Goal: Task Accomplishment & Management: Complete application form

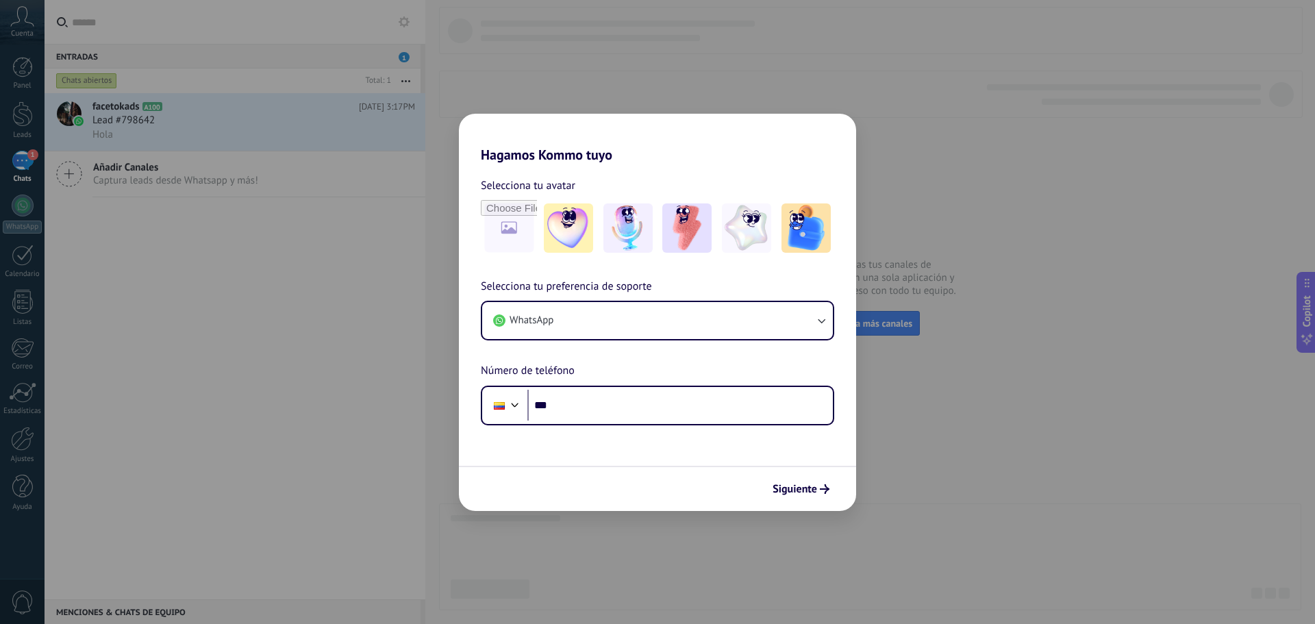
click at [240, 270] on div "Hagamos Kommo tuyo Selecciona tu avatar Selecciona tu preferencia de soporte Wh…" at bounding box center [657, 312] width 1315 height 624
click at [815, 314] on icon "button" at bounding box center [821, 321] width 14 height 14
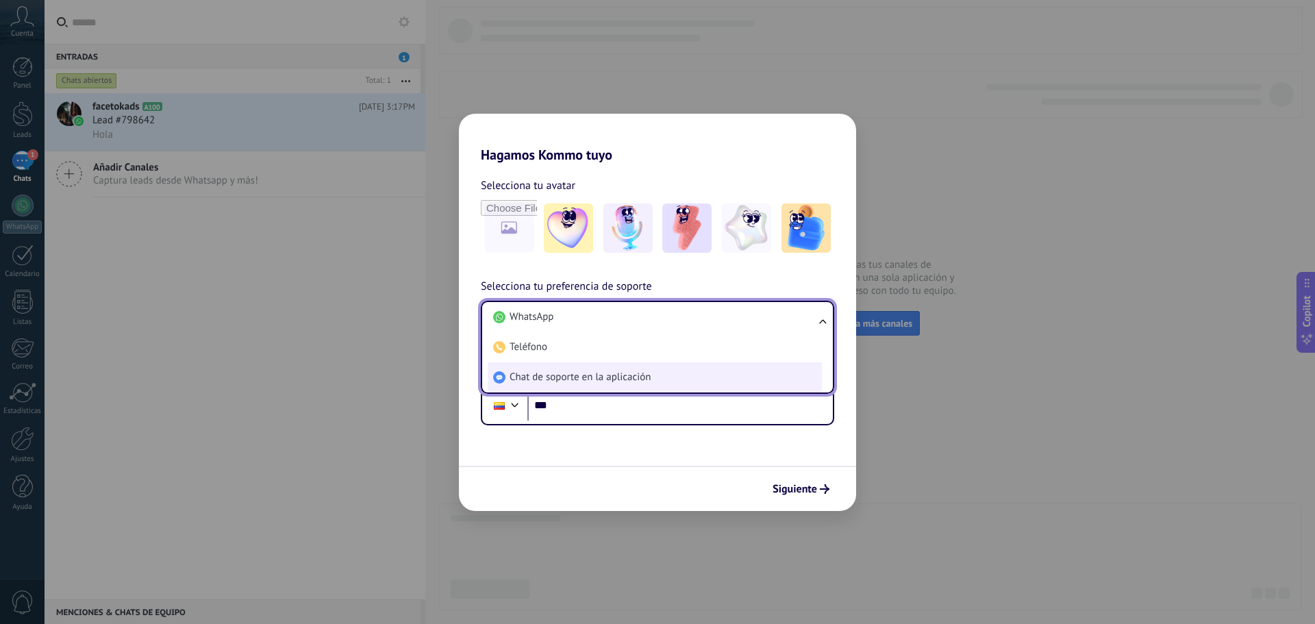
click at [608, 375] on span "Chat de soporte en la aplicación" at bounding box center [579, 377] width 141 height 14
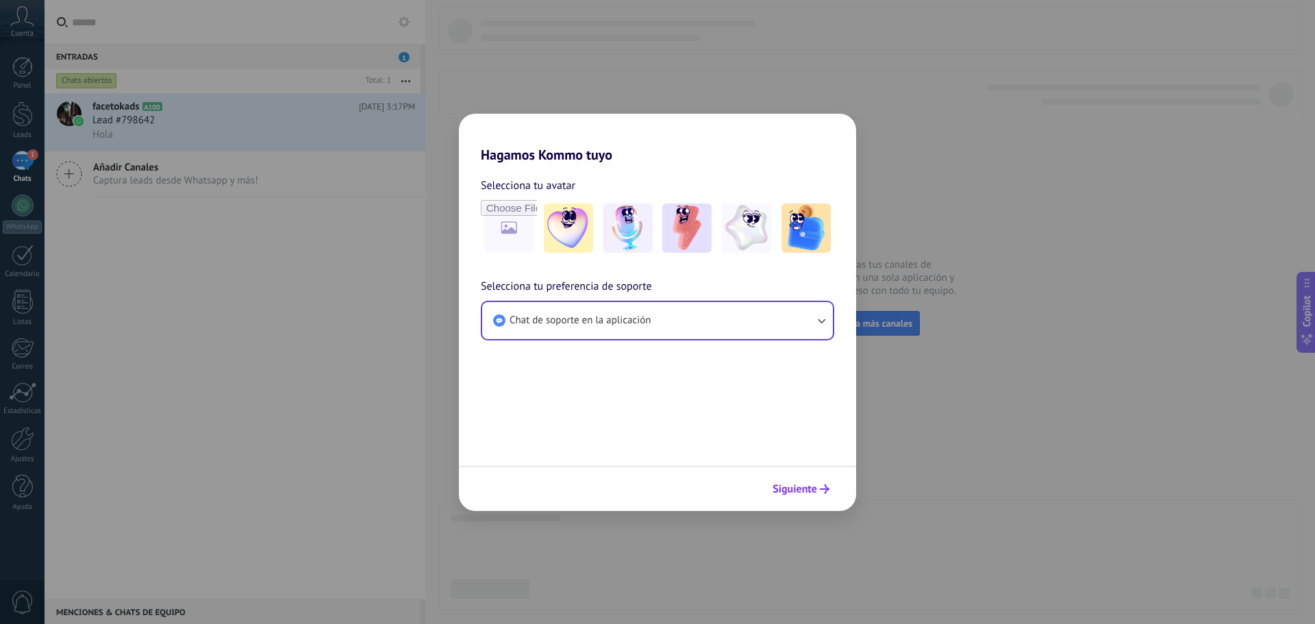
click at [801, 492] on span "Siguiente" at bounding box center [794, 489] width 45 height 10
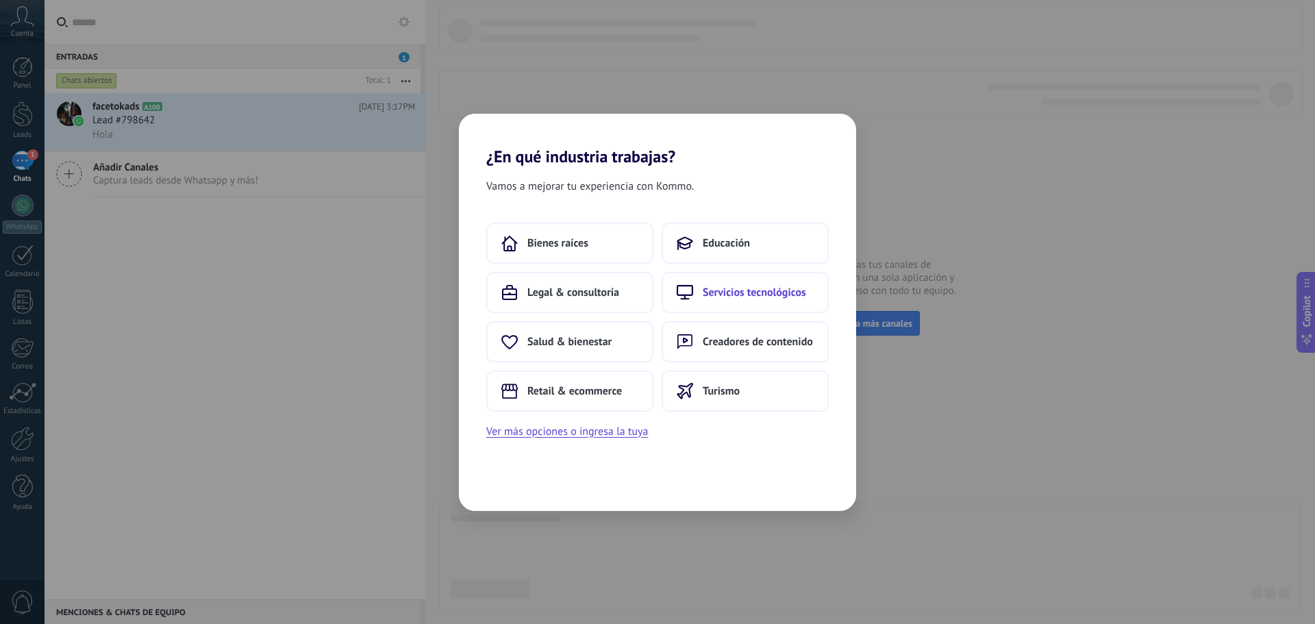
click at [738, 294] on span "Servicios tecnológicos" at bounding box center [754, 293] width 103 height 14
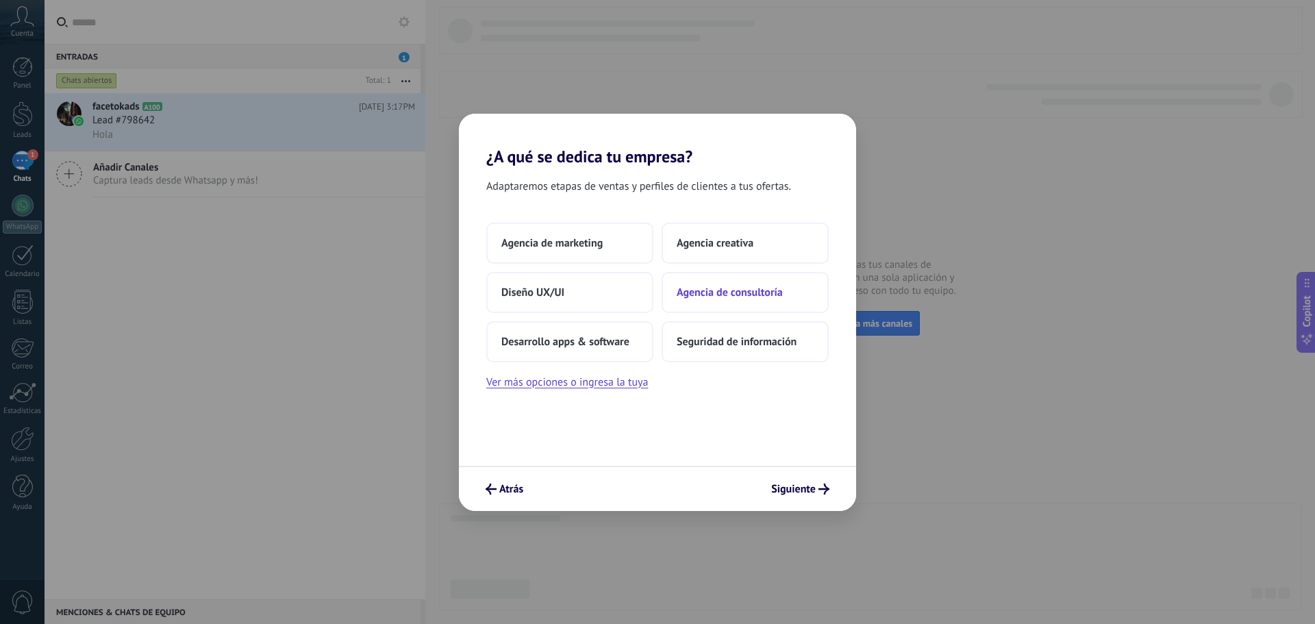
click at [734, 289] on span "Agencia de consultoría" at bounding box center [730, 293] width 106 height 14
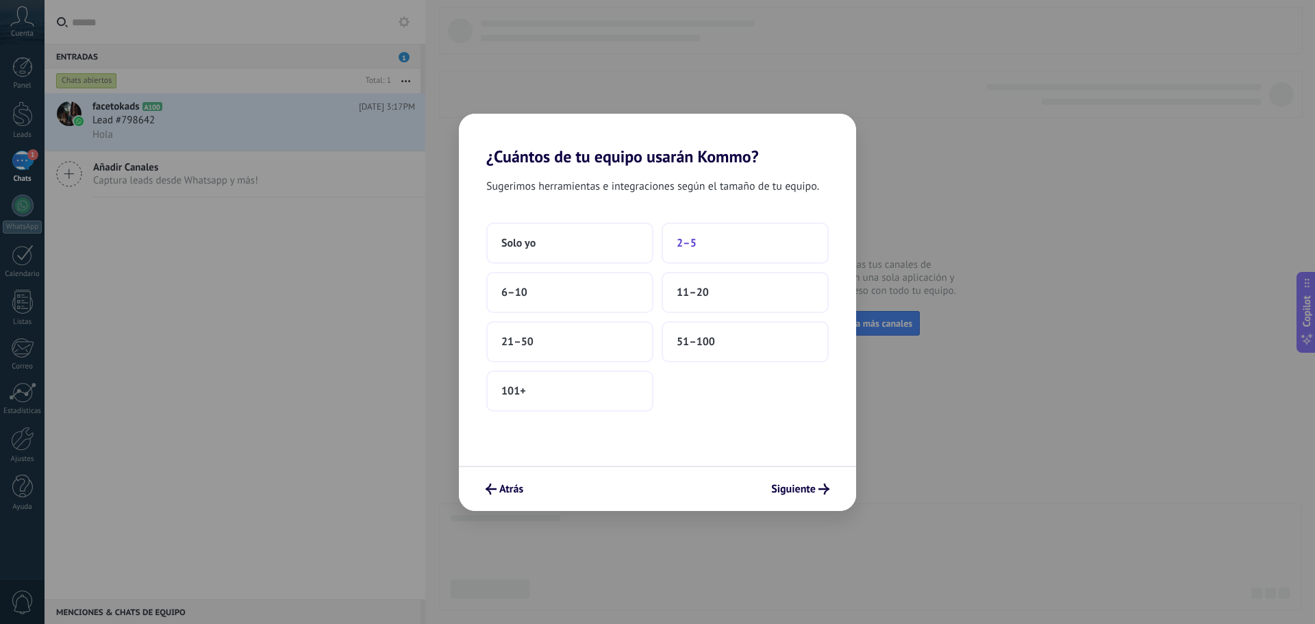
click at [722, 239] on button "2–5" at bounding box center [745, 243] width 167 height 41
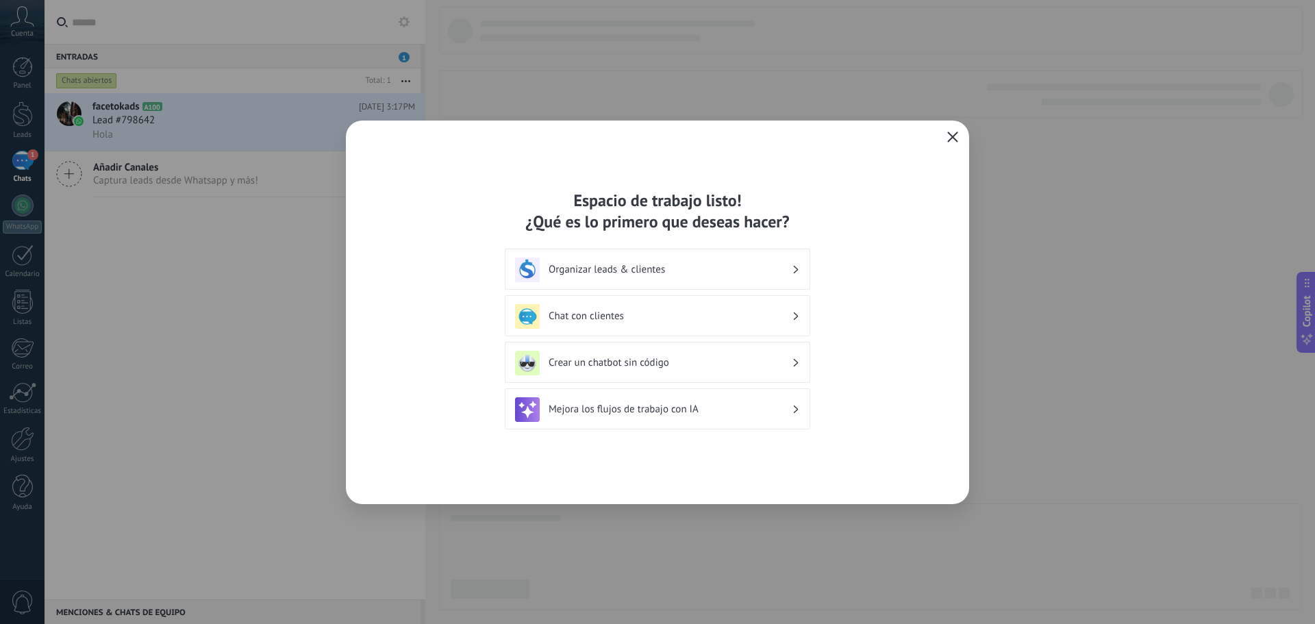
click at [954, 136] on use "button" at bounding box center [953, 136] width 10 height 10
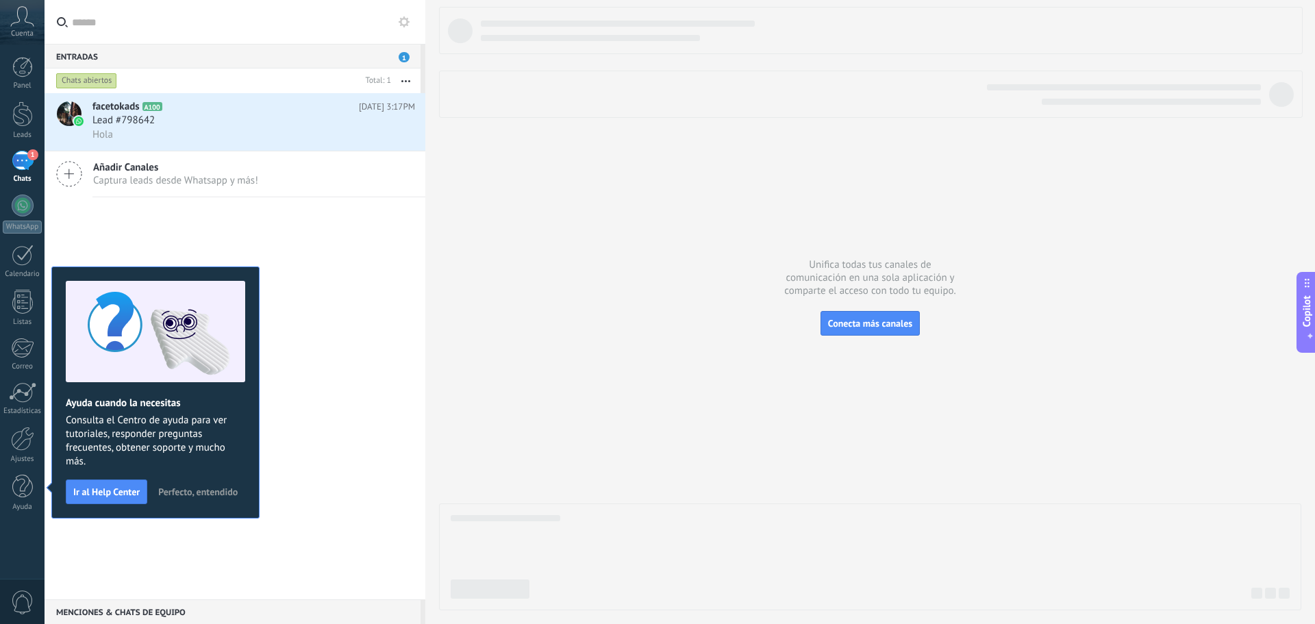
click at [198, 488] on span "Perfecto, entendido" at bounding box center [197, 492] width 79 height 10
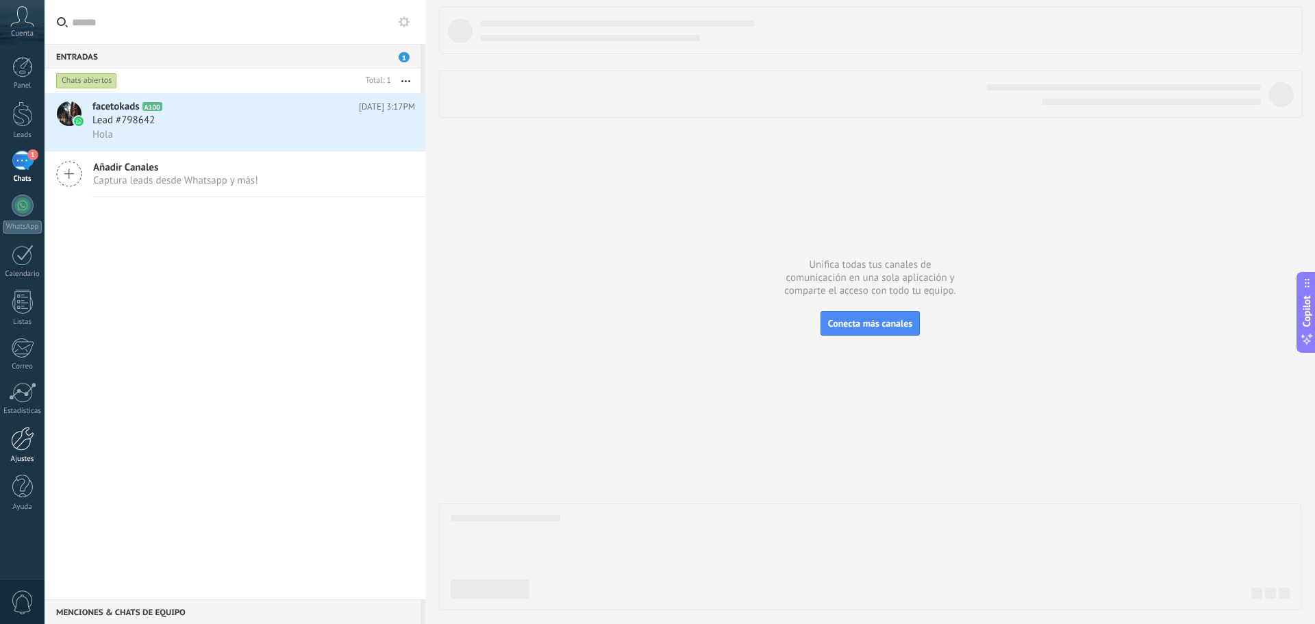
click at [11, 441] on div at bounding box center [22, 439] width 23 height 24
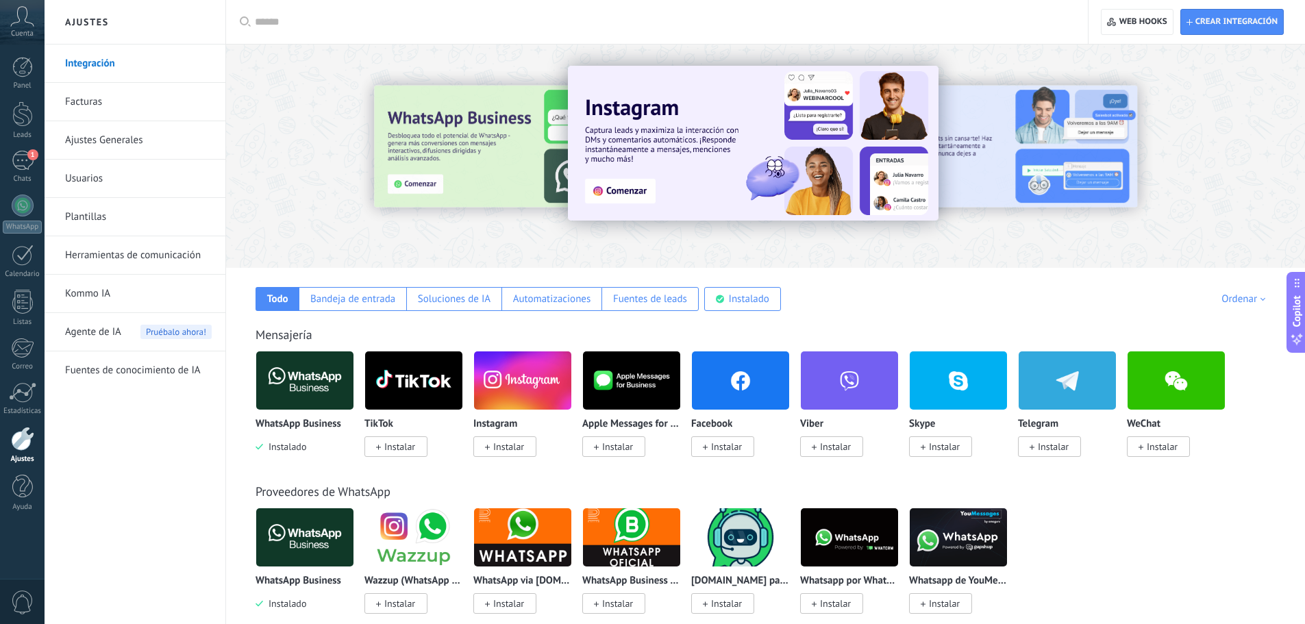
click at [317, 386] on img at bounding box center [304, 380] width 97 height 66
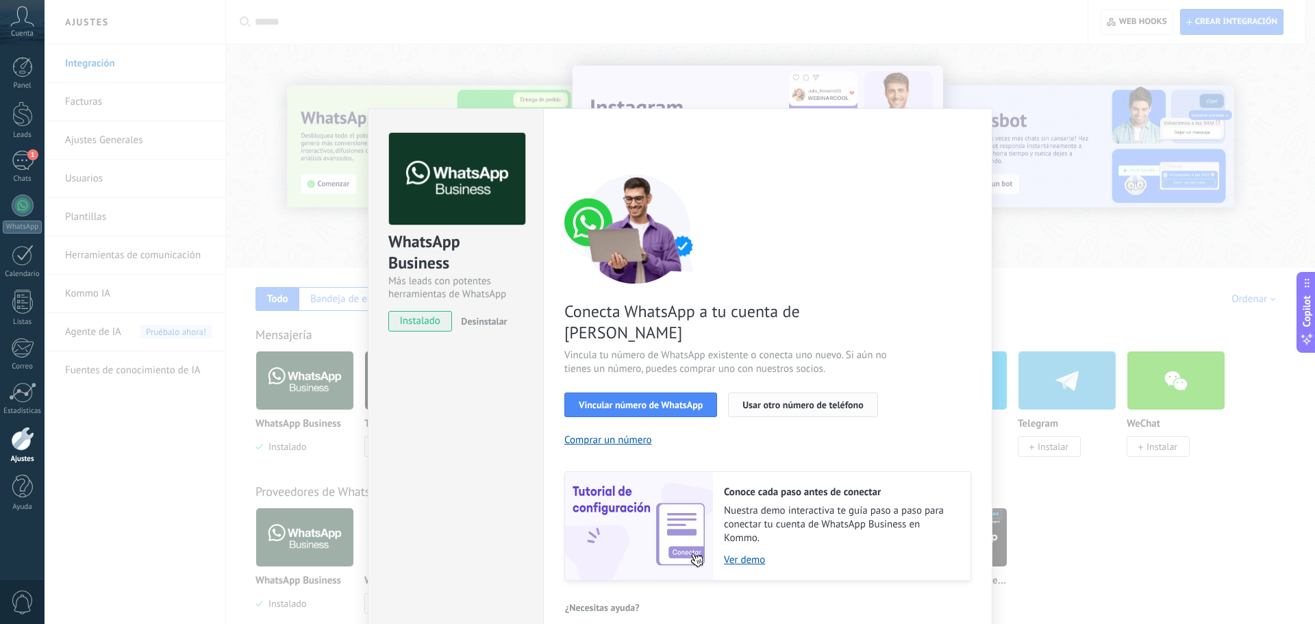
click at [820, 400] on span "Usar otro número de teléfono" at bounding box center [802, 405] width 121 height 10
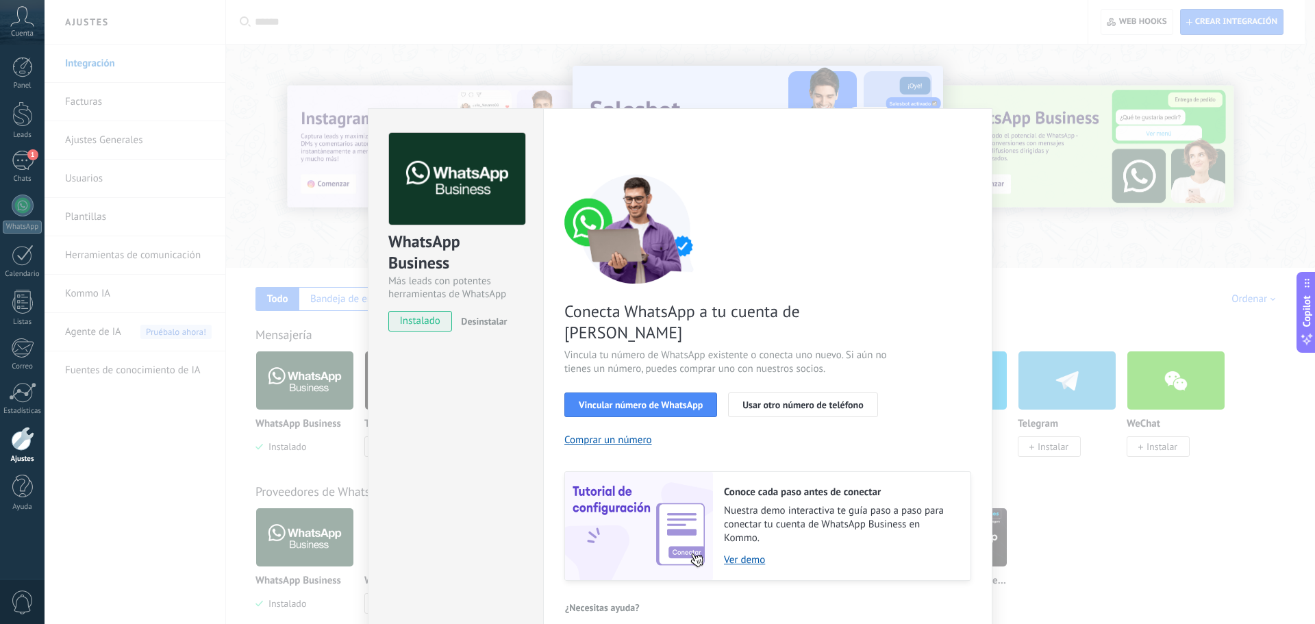
click at [142, 230] on div "WhatsApp Business Más leads con potentes herramientas de WhatsApp instalado Des…" at bounding box center [680, 312] width 1270 height 624
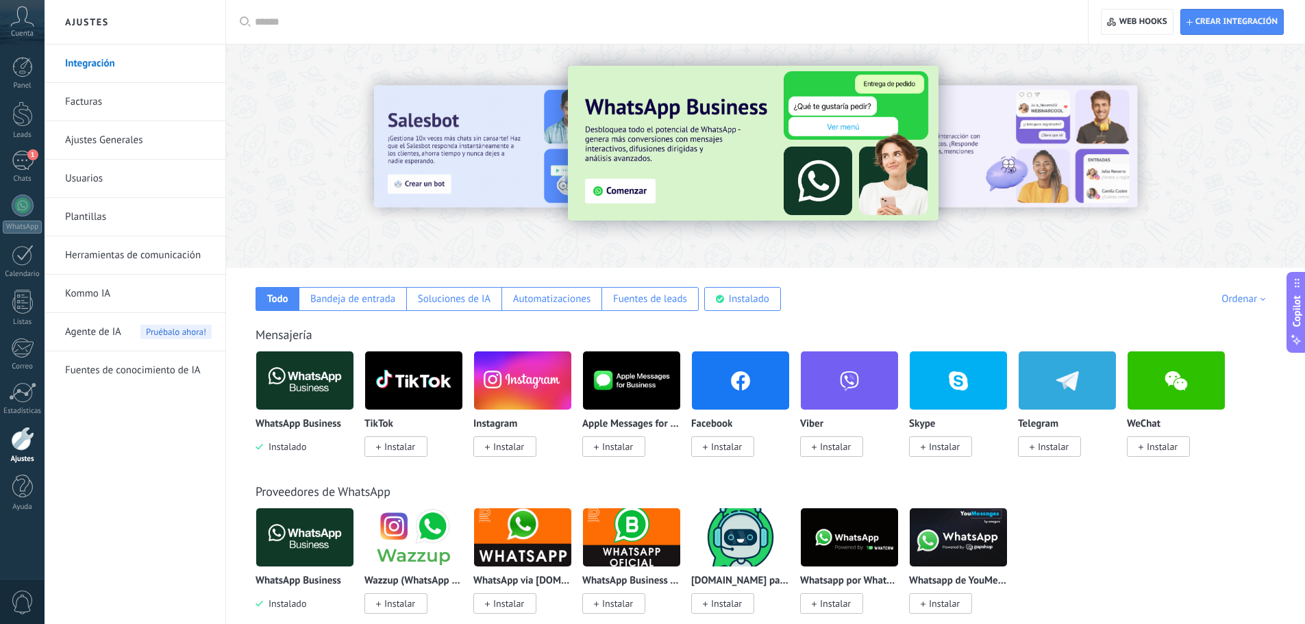
click at [24, 21] on icon at bounding box center [22, 16] width 24 height 21
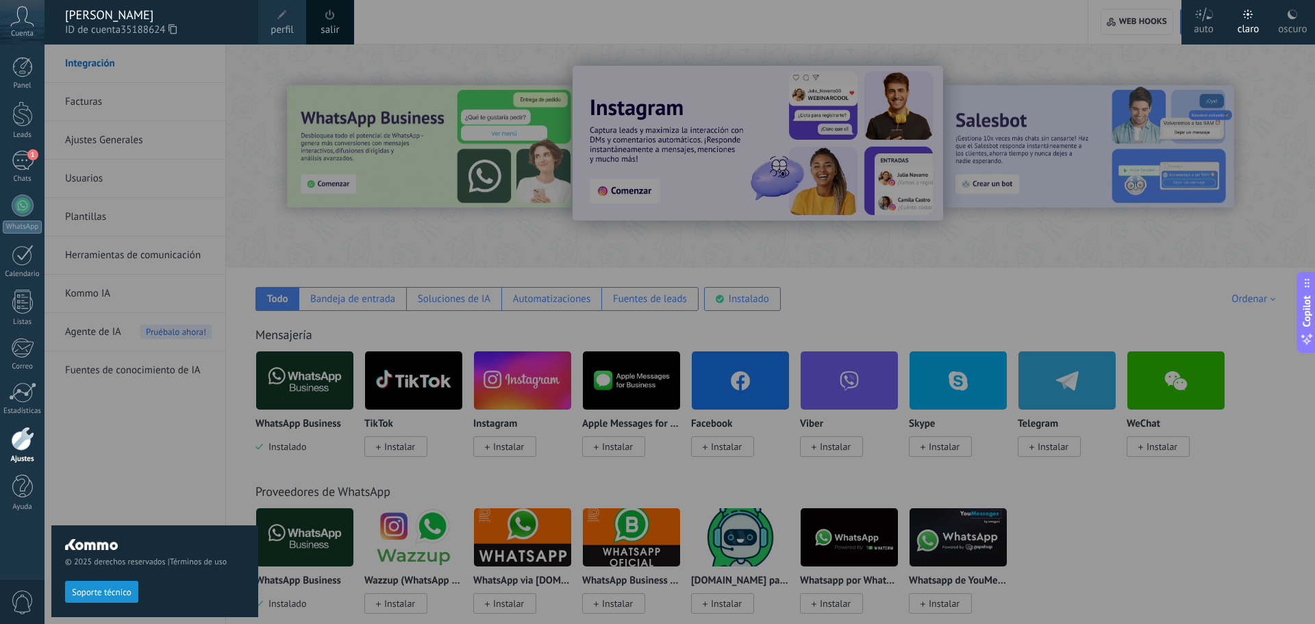
click at [288, 20] on span at bounding box center [282, 15] width 15 height 15
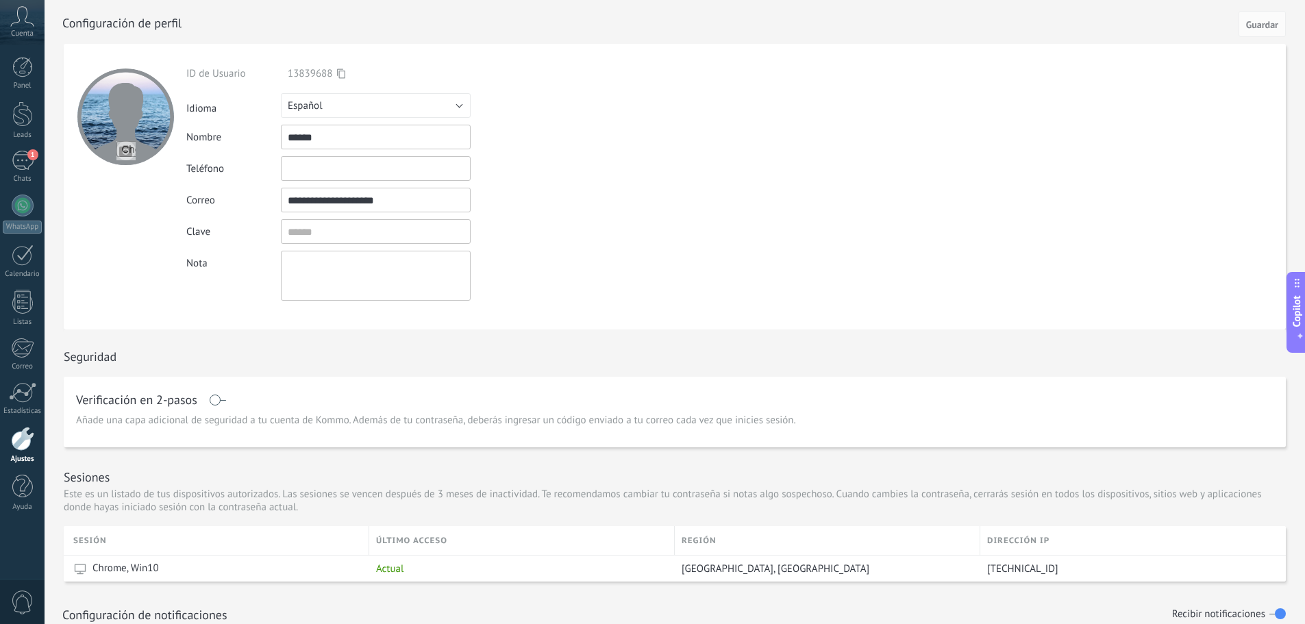
click at [575, 161] on div "Teléfono" at bounding box center [407, 168] width 442 height 25
click at [555, 143] on div "Nombre ******" at bounding box center [407, 137] width 442 height 25
click at [23, 440] on div at bounding box center [22, 439] width 23 height 24
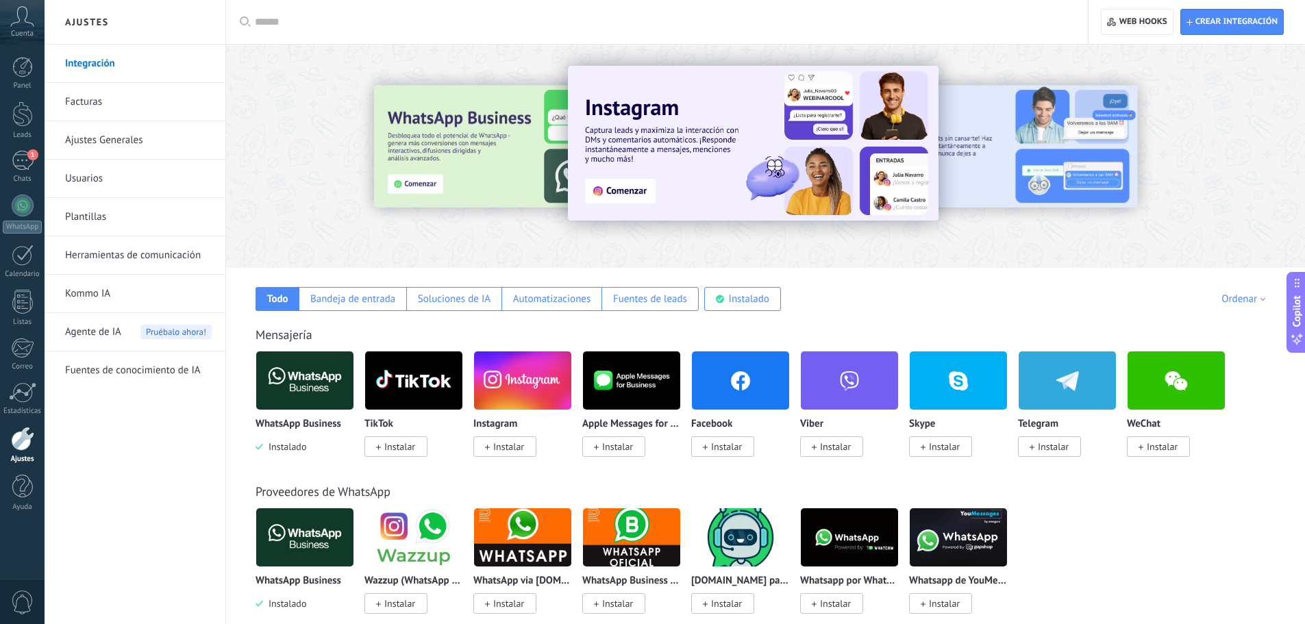
click at [310, 399] on img at bounding box center [304, 380] width 97 height 66
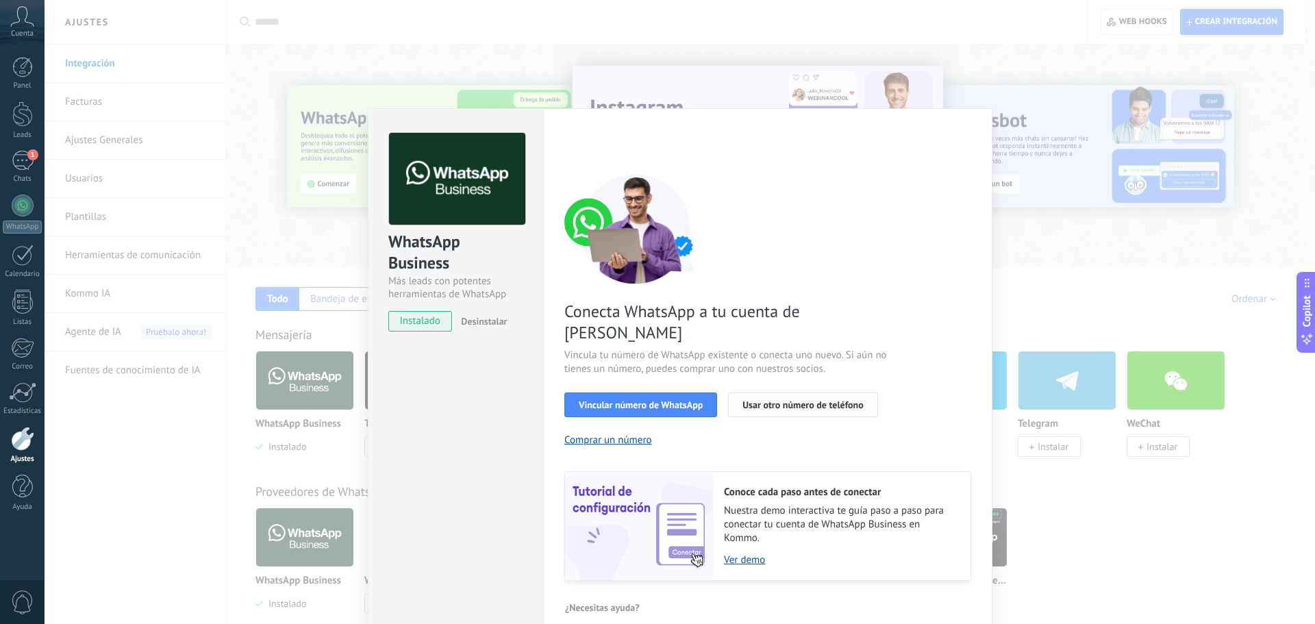
click at [780, 400] on span "Usar otro número de teléfono" at bounding box center [802, 405] width 121 height 10
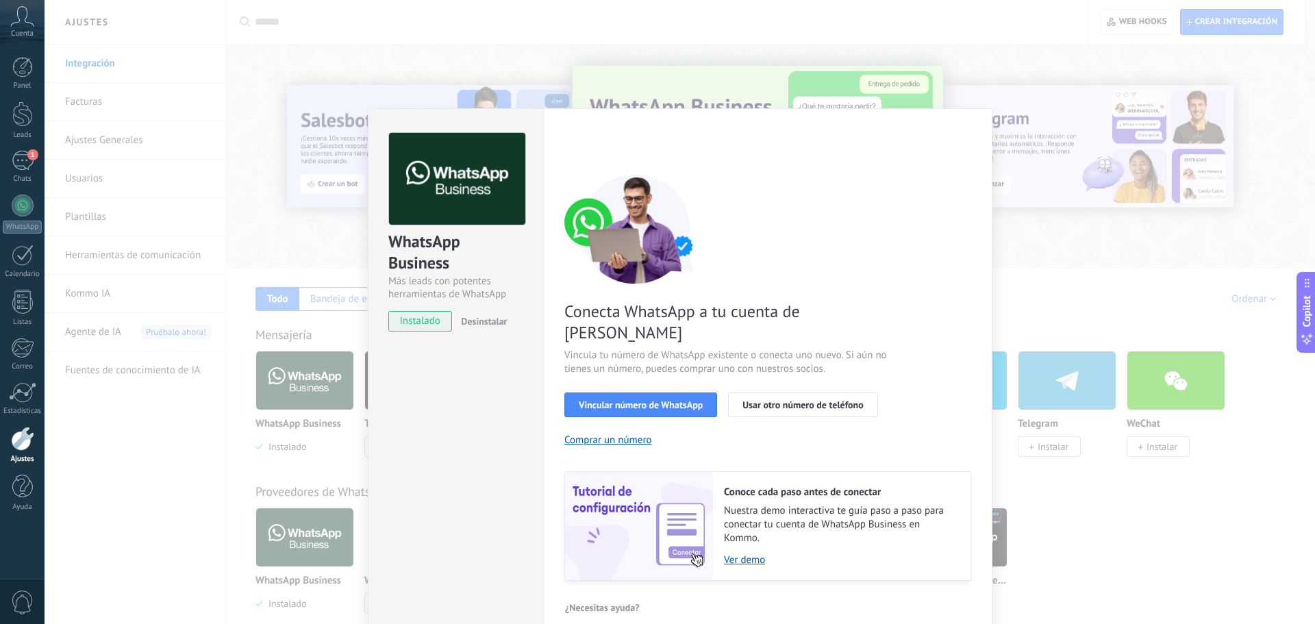
click at [1071, 487] on div "WhatsApp Business Más leads con potentes herramientas de WhatsApp instalado Des…" at bounding box center [680, 312] width 1270 height 624
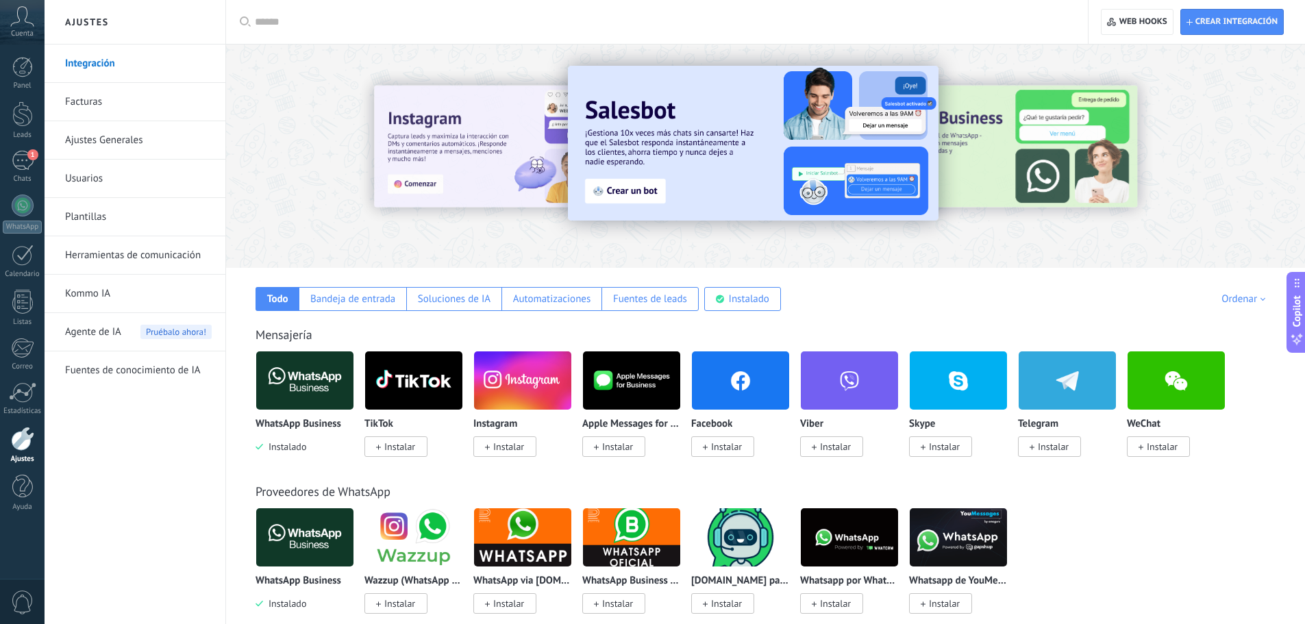
click at [335, 394] on img at bounding box center [304, 380] width 97 height 66
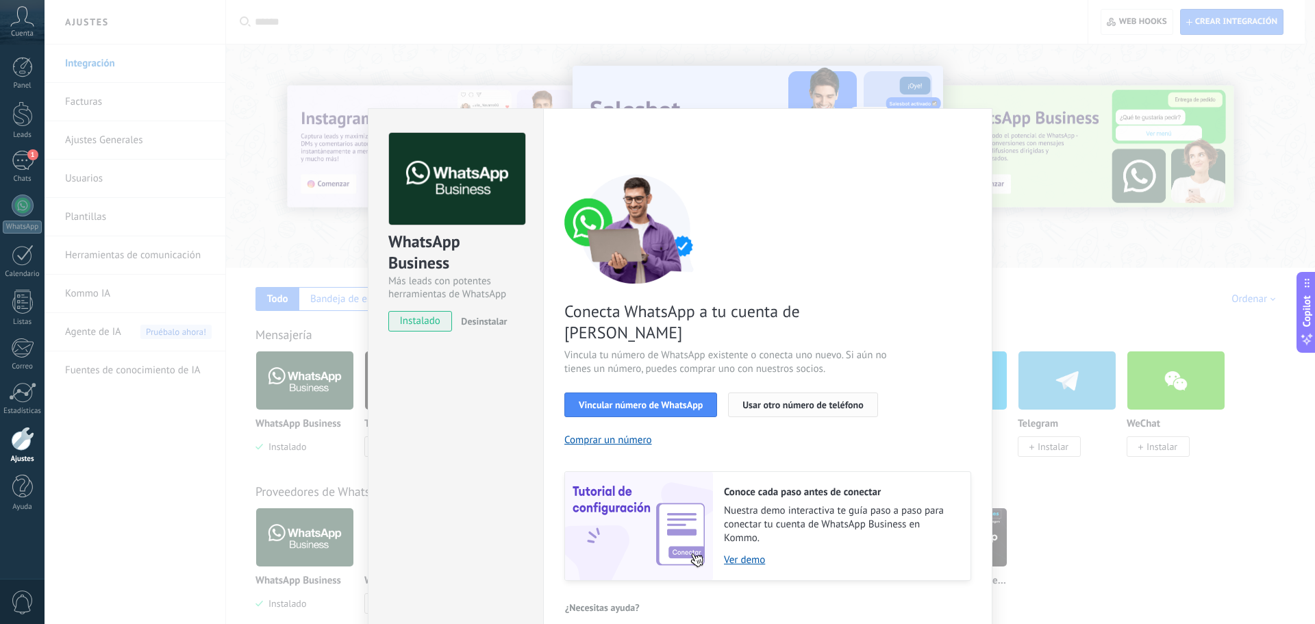
click at [796, 400] on span "Usar otro número de teléfono" at bounding box center [802, 405] width 121 height 10
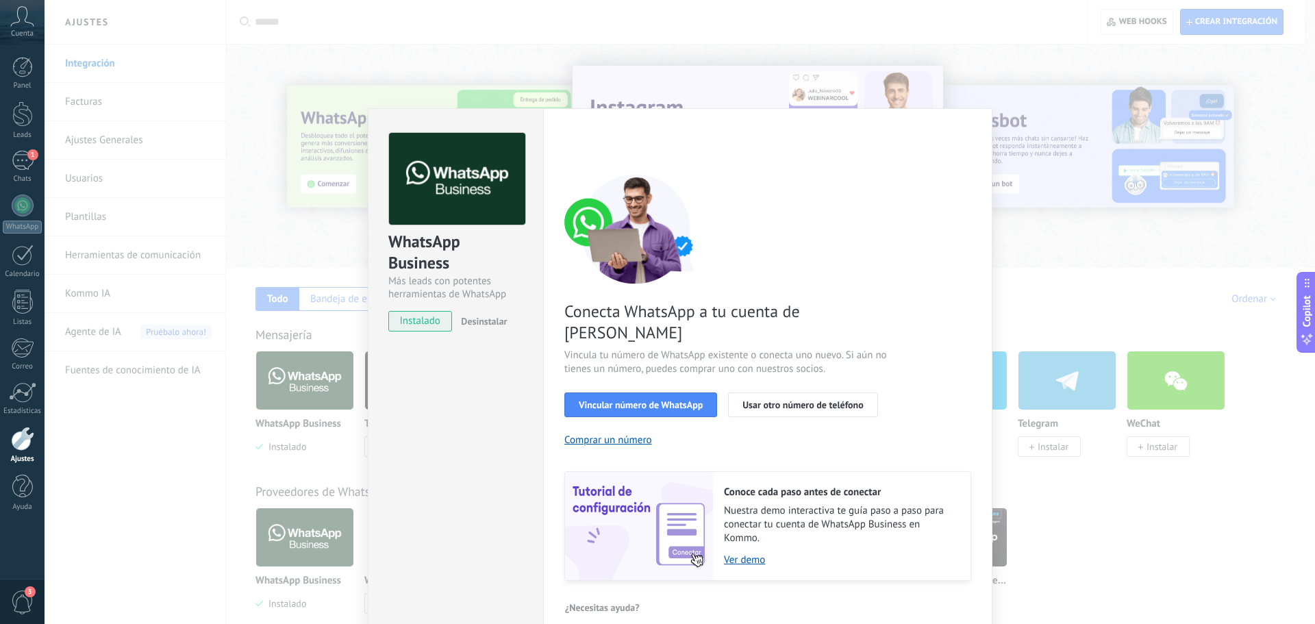
click at [976, 61] on div "WhatsApp Business Más leads con potentes herramientas de WhatsApp instalado Des…" at bounding box center [680, 312] width 1270 height 624
